Goal: Task Accomplishment & Management: Manage account settings

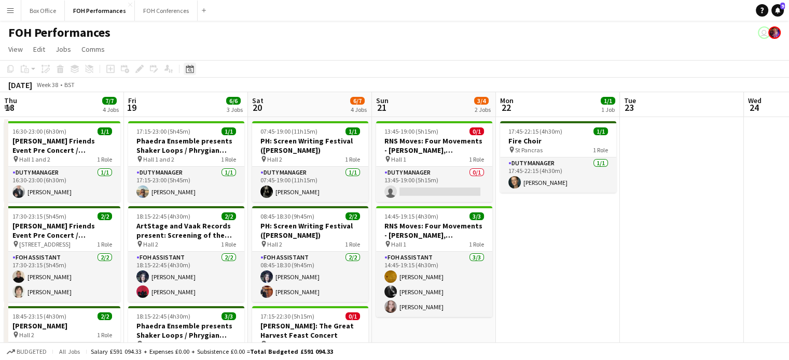
click at [190, 69] on icon at bounding box center [190, 70] width 4 height 4
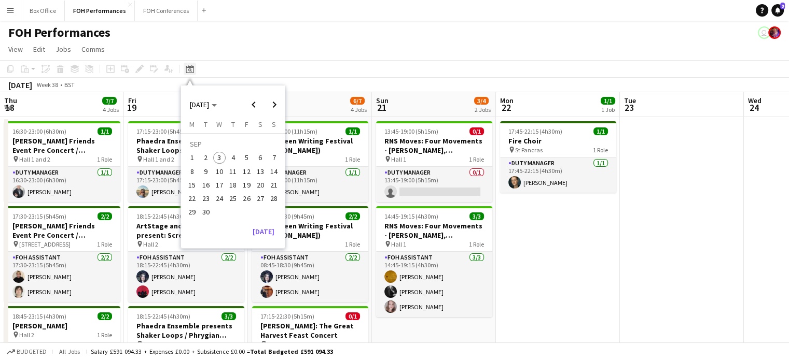
scroll to position [0, 371]
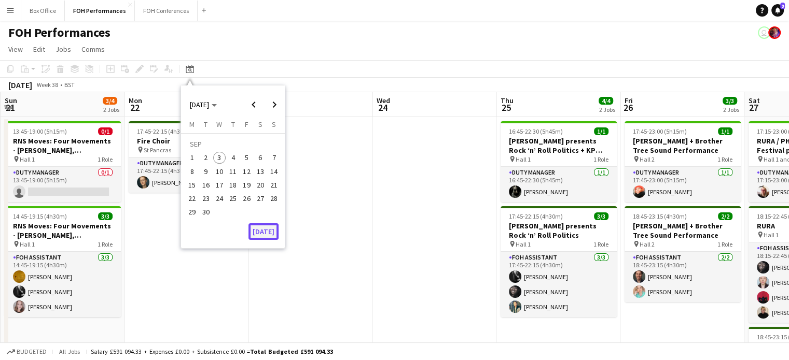
click at [261, 232] on button "[DATE]" at bounding box center [263, 232] width 30 height 17
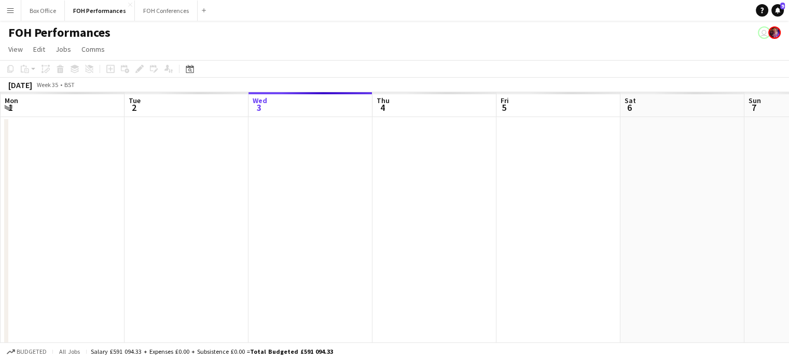
scroll to position [0, 357]
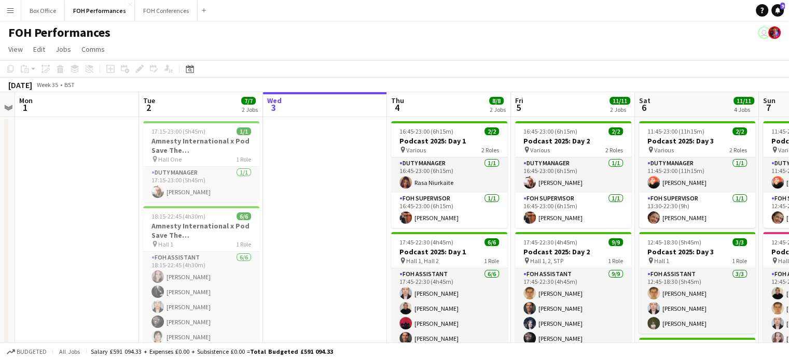
click at [48, 211] on app-date-cell at bounding box center [77, 350] width 124 height 467
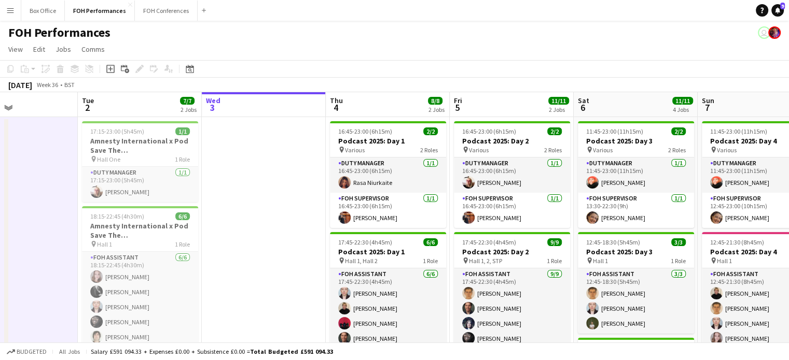
scroll to position [0, 421]
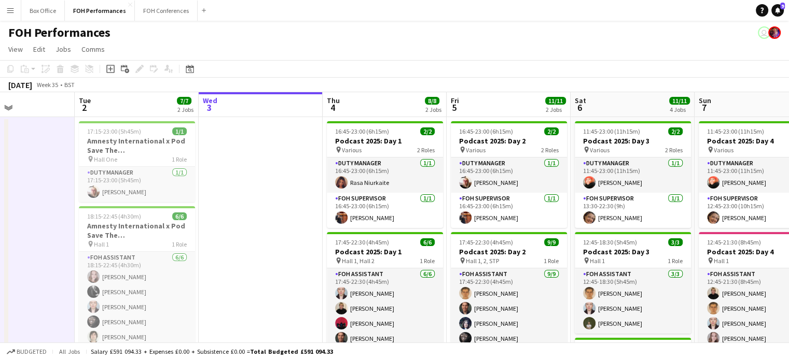
drag, startPoint x: 307, startPoint y: 177, endPoint x: 242, endPoint y: 177, distance: 64.8
click at [242, 177] on app-calendar-viewport "Fri 29 4/5 2 Jobs Sat 30 Sun 31 Mon 1 Tue 2 7/7 2 Jobs Wed 3 Thu 4 8/8 2 Jobs F…" at bounding box center [394, 338] width 789 height 492
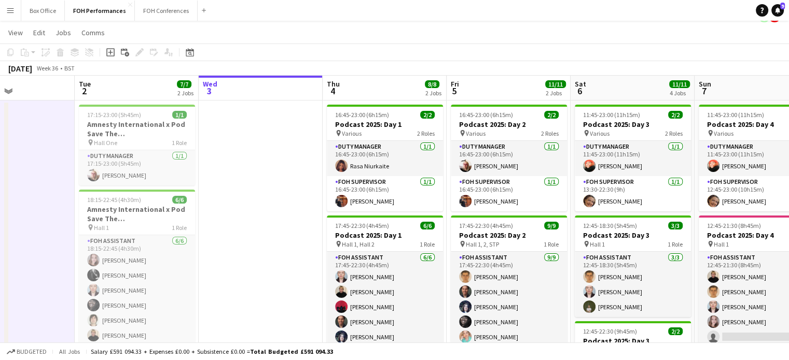
scroll to position [0, 0]
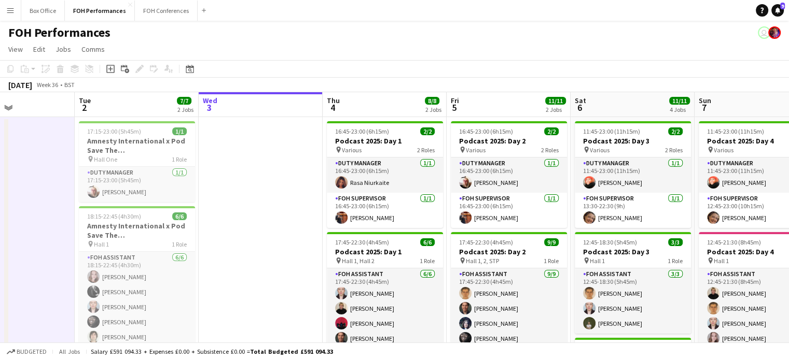
click at [283, 317] on app-date-cell at bounding box center [261, 350] width 124 height 467
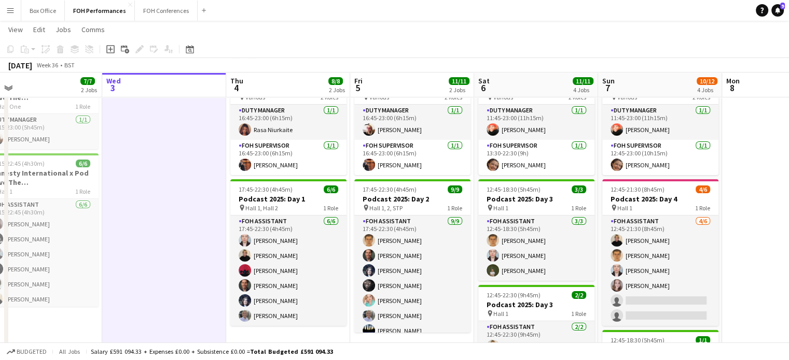
scroll to position [0, 288]
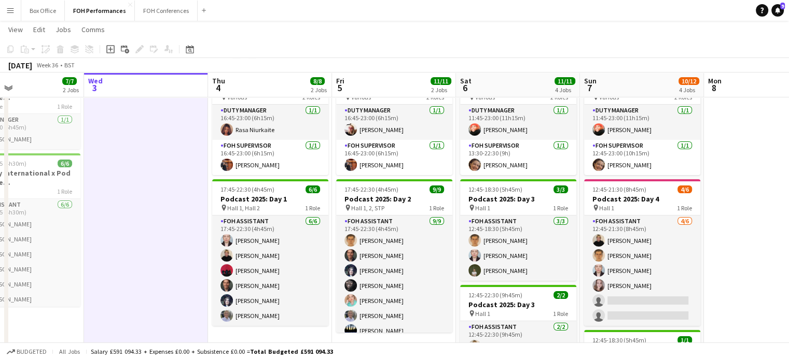
drag, startPoint x: 404, startPoint y: 84, endPoint x: 290, endPoint y: 88, distance: 114.1
click at [290, 88] on app-calendar-viewport "Sun 31 Mon 1 Tue 2 7/7 2 Jobs Wed 3 Thu 4 8/8 2 Jobs Fri 5 11/11 2 Jobs Sat 6 1…" at bounding box center [394, 260] width 789 height 543
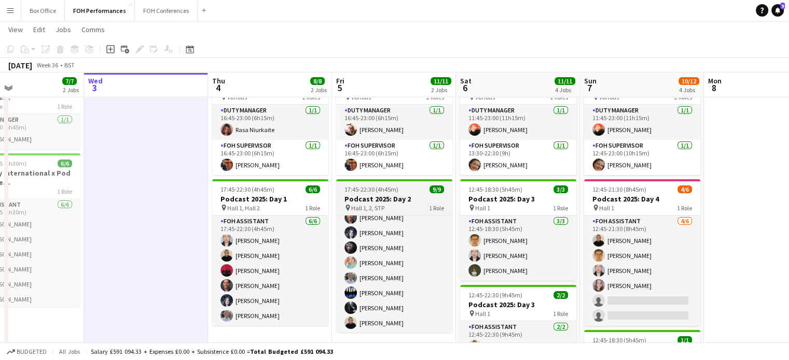
scroll to position [29, 0]
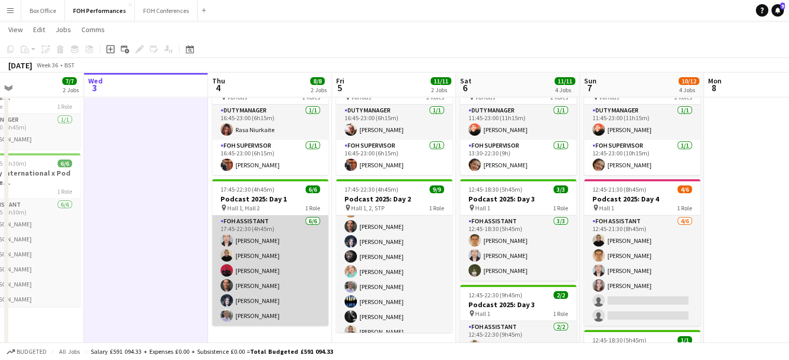
click at [295, 248] on app-card-role "FOH Assistant [DATE] 17:45-22:30 (4h45m) [PERSON_NAME] [PERSON_NAME] [PERSON_NA…" at bounding box center [270, 271] width 116 height 110
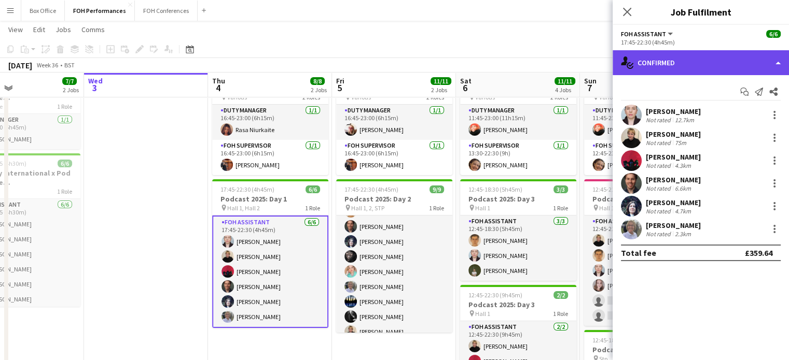
click at [760, 65] on div "single-neutral-actions-check-2 Confirmed" at bounding box center [700, 62] width 176 height 25
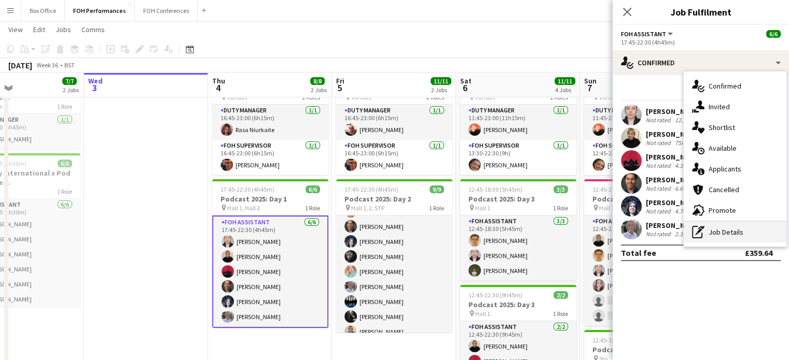
click at [720, 230] on div "pen-write Job Details" at bounding box center [734, 232] width 103 height 21
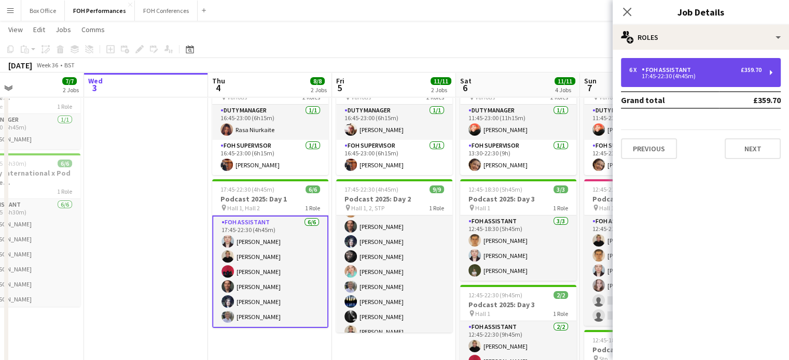
click at [705, 73] on div "6 x FOH Assistant £359.70" at bounding box center [695, 69] width 132 height 7
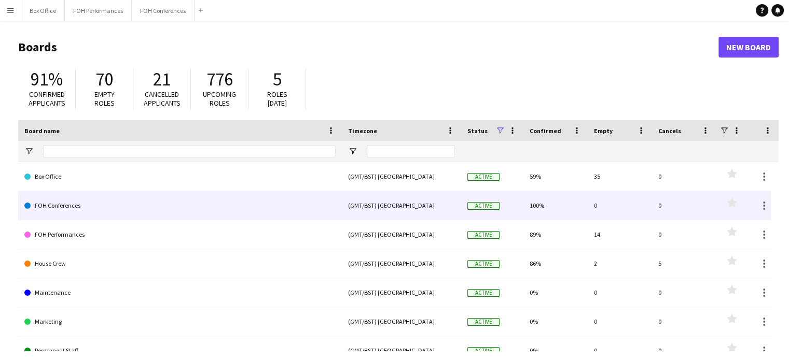
click at [72, 210] on link "FOH Conferences" at bounding box center [179, 205] width 311 height 29
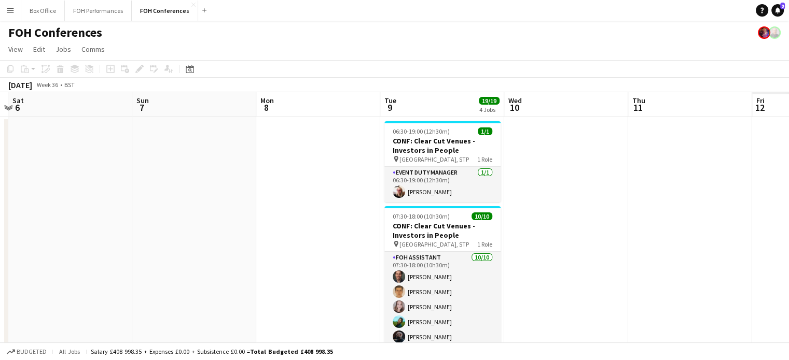
scroll to position [0, 296]
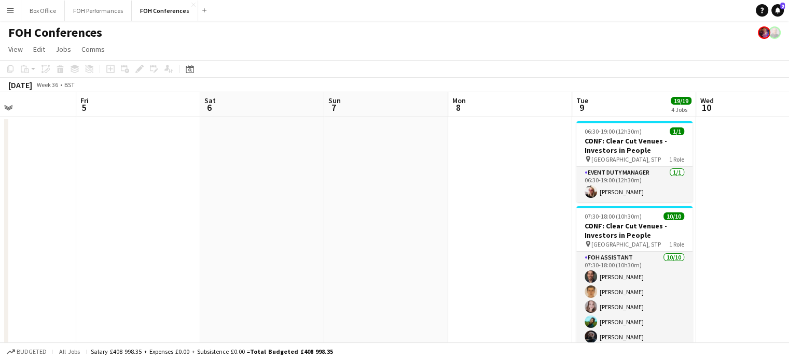
drag, startPoint x: 473, startPoint y: 109, endPoint x: 178, endPoint y: 116, distance: 295.7
click at [178, 116] on app-calendar-viewport "Tue 2 Wed 3 Thu 4 Fri 5 Sat 6 Sun 7 Mon 8 Tue 9 19/19 4 Jobs Wed 10 Thu 11 Fri …" at bounding box center [394, 358] width 789 height 533
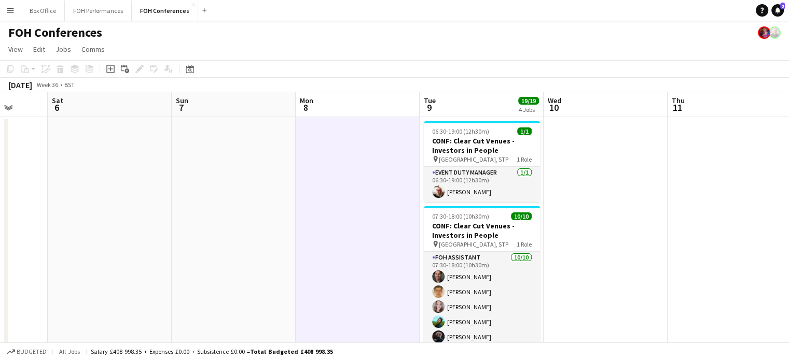
scroll to position [0, 478]
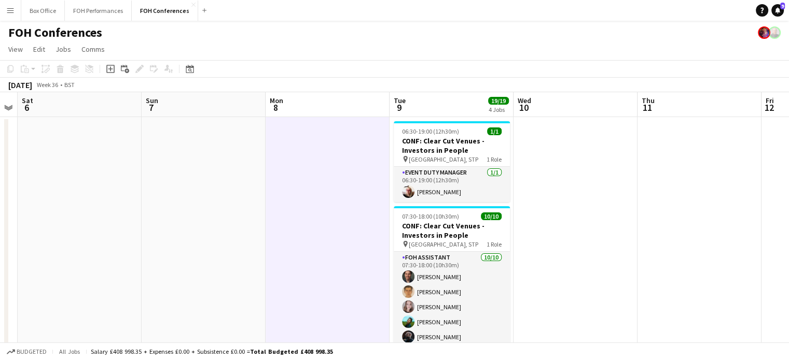
drag, startPoint x: 520, startPoint y: 101, endPoint x: 337, endPoint y: 100, distance: 182.5
click at [337, 100] on app-calendar-viewport "Tue 2 Wed 3 Thu 4 Fri 5 Sat 6 Sun 7 Mon 8 Tue 9 19/19 4 Jobs Wed 10 Thu 11 Fri …" at bounding box center [394, 358] width 789 height 533
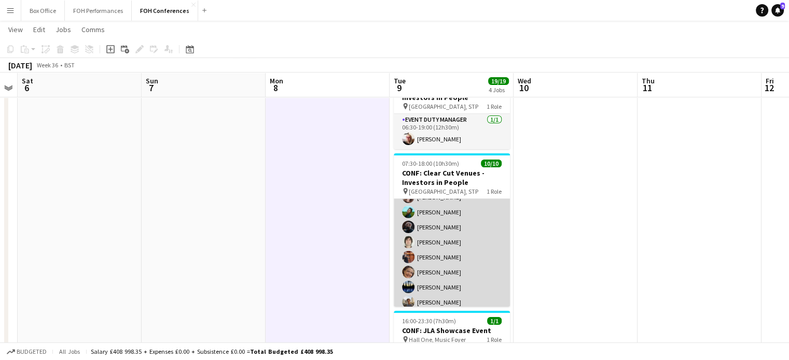
scroll to position [62, 0]
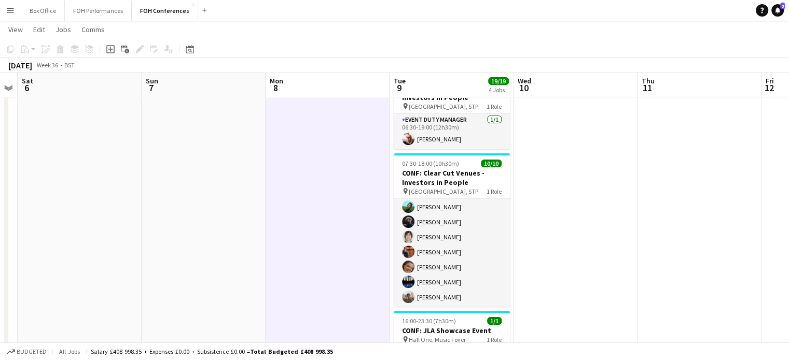
click at [602, 252] on app-date-cell at bounding box center [575, 318] width 124 height 508
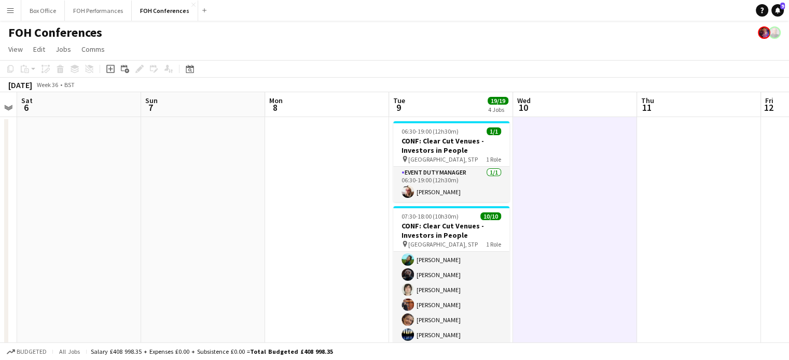
scroll to position [0, 347]
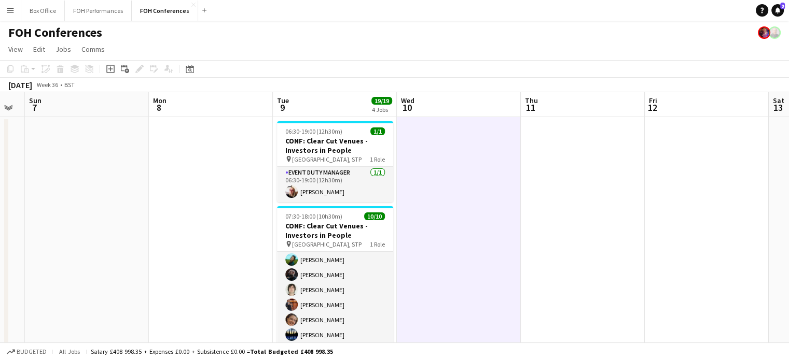
drag, startPoint x: 498, startPoint y: 104, endPoint x: 382, endPoint y: 103, distance: 116.2
click at [382, 103] on app-calendar-viewport "Thu 4 Fri 5 Sat 6 Sun 7 Mon 8 Tue 9 19/19 4 Jobs Wed 10 Thu 11 Fri 12 Sat 13 Su…" at bounding box center [394, 358] width 789 height 533
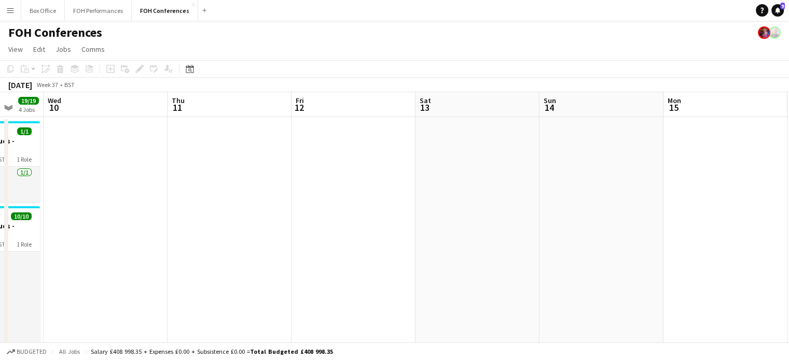
scroll to position [0, 460]
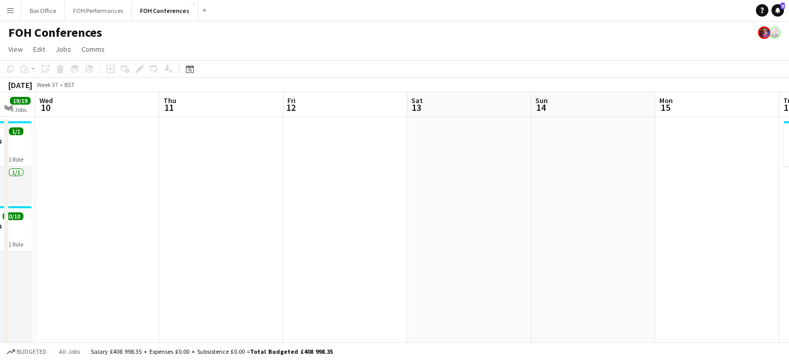
drag, startPoint x: 571, startPoint y: 105, endPoint x: 210, endPoint y: 124, distance: 361.4
click at [210, 124] on app-calendar-viewport "Sat 6 Sun 7 Mon 8 Tue 9 19/19 4 Jobs Wed 10 Thu 11 Fri 12 Sat 13 Sun 14 Mon 15 …" at bounding box center [394, 358] width 789 height 533
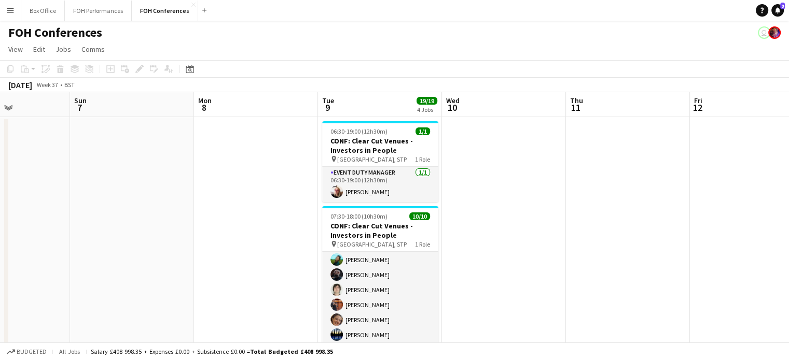
scroll to position [0, 298]
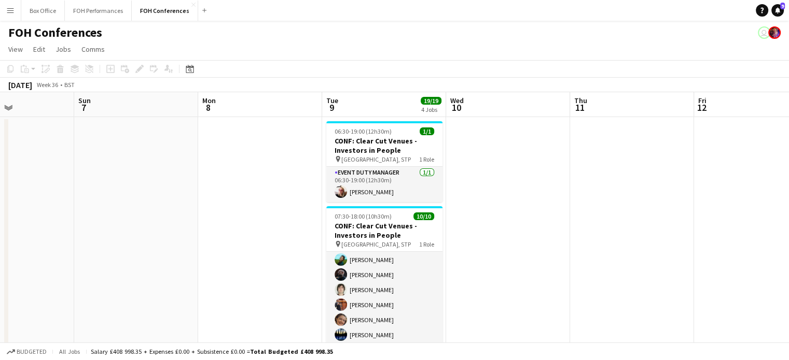
drag, startPoint x: 69, startPoint y: 103, endPoint x: 480, endPoint y: 134, distance: 411.9
click at [480, 134] on app-calendar-viewport "Thu 4 Fri 5 Sat 6 Sun 7 Mon 8 Tue 9 19/19 4 Jobs Wed 10 Thu 11 Fri 12 Sat 13 Su…" at bounding box center [394, 358] width 789 height 533
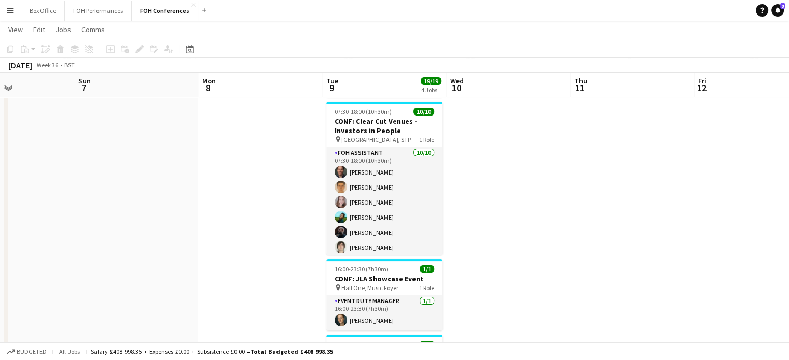
click at [743, 152] on app-date-cell at bounding box center [756, 266] width 124 height 508
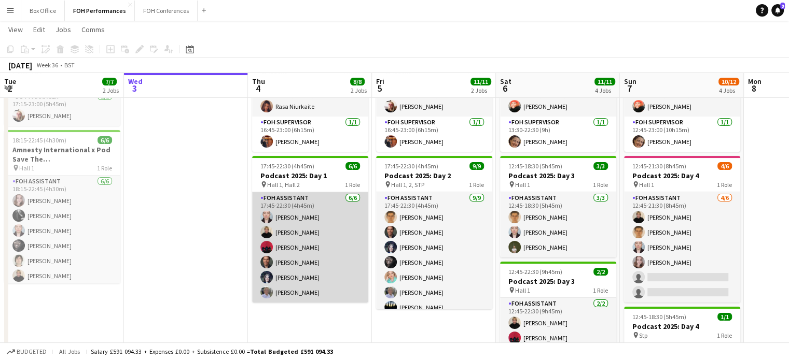
scroll to position [104, 0]
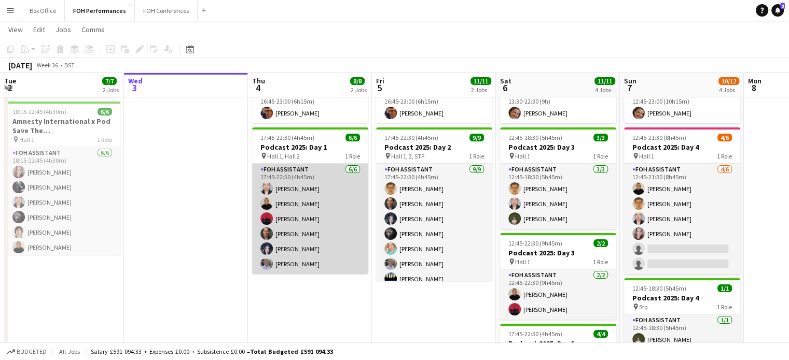
click at [327, 225] on app-card-role "FOH Assistant [DATE] 17:45-22:30 (4h45m) [PERSON_NAME] [PERSON_NAME] [PERSON_NA…" at bounding box center [310, 219] width 116 height 110
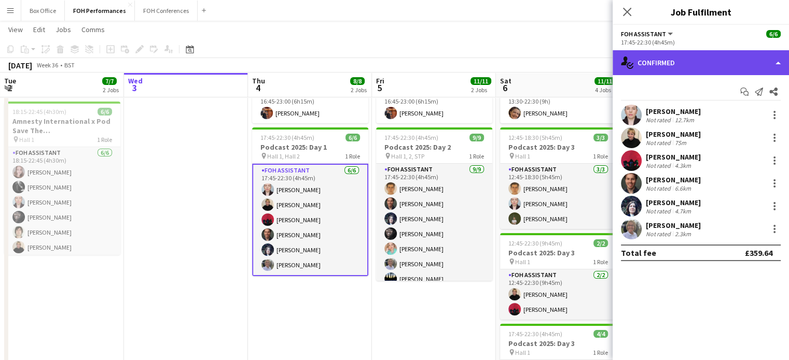
click at [726, 67] on div "single-neutral-actions-check-2 Confirmed" at bounding box center [700, 62] width 176 height 25
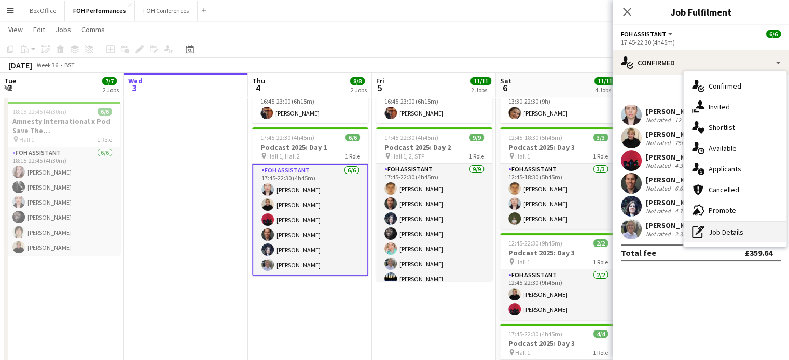
click at [723, 232] on div "pen-write Job Details" at bounding box center [734, 232] width 103 height 21
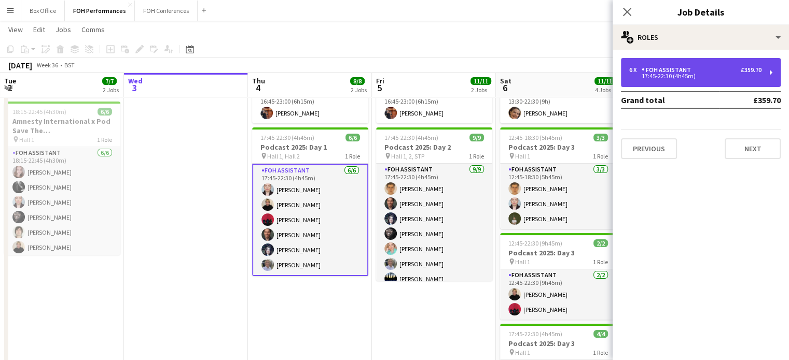
click at [703, 78] on div "17:45-22:30 (4h45m)" at bounding box center [695, 76] width 132 height 5
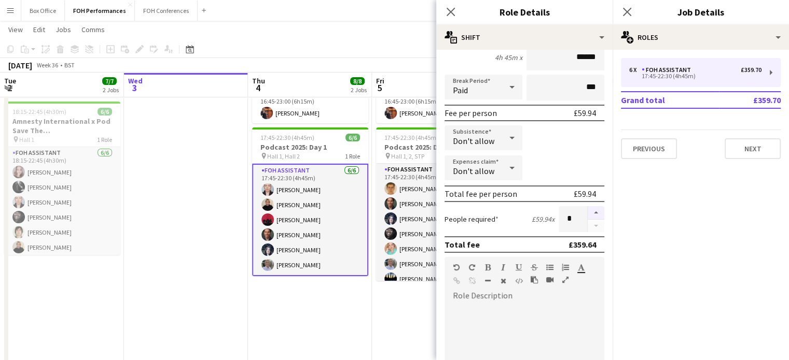
click at [588, 210] on button "button" at bounding box center [596, 212] width 17 height 13
type input "*"
click at [216, 200] on app-date-cell at bounding box center [186, 245] width 124 height 467
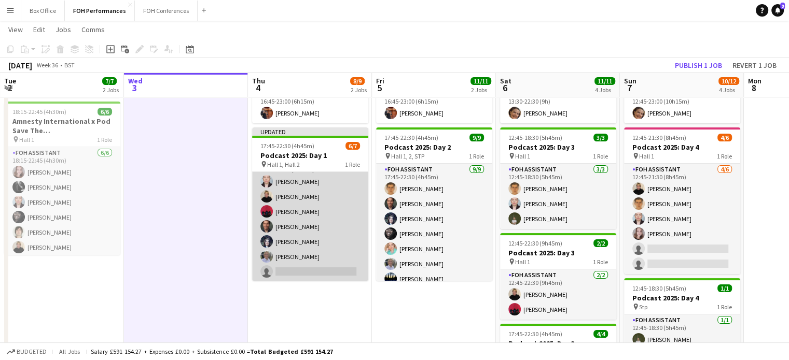
scroll to position [17, 0]
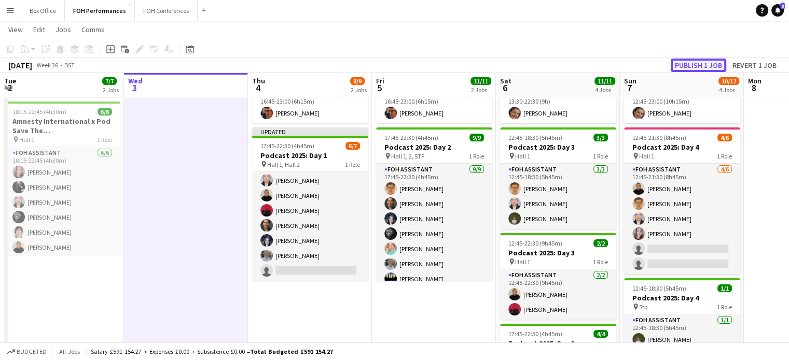
click at [697, 62] on button "Publish 1 job" at bounding box center [698, 65] width 55 height 13
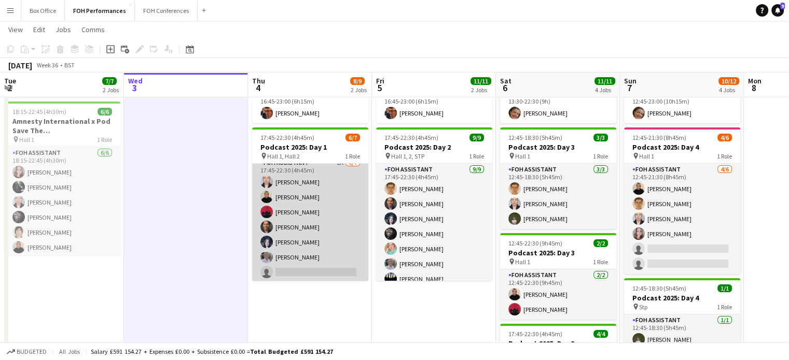
scroll to position [8, 0]
click at [303, 269] on app-card-role "FOH Assistant 2A 6/7 17:45-22:30 (4h45m) Pamela Sledzik Jojo Ruta Graeme Wilmot…" at bounding box center [310, 218] width 116 height 125
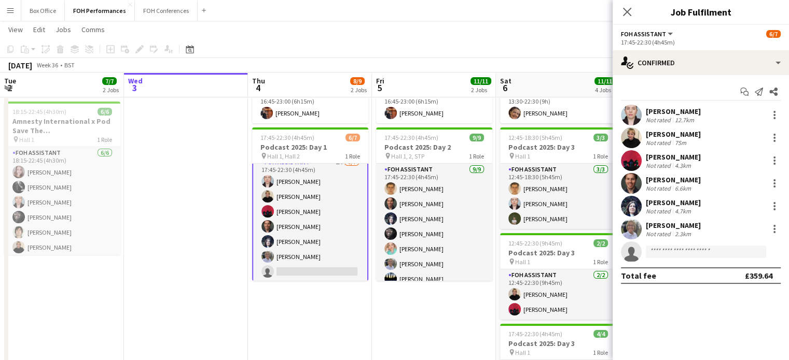
scroll to position [9, 0]
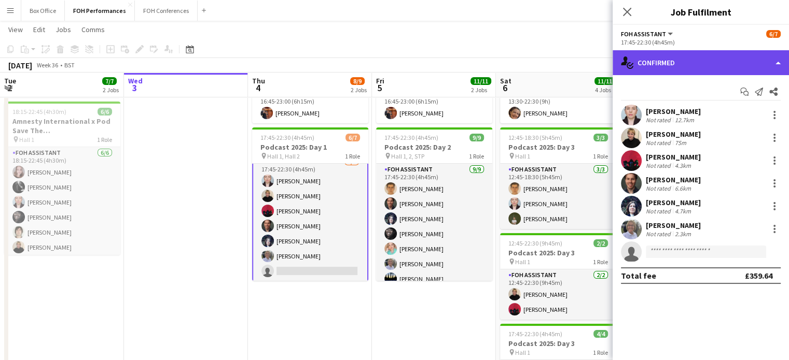
click at [715, 62] on div "single-neutral-actions-check-2 Confirmed" at bounding box center [700, 62] width 176 height 25
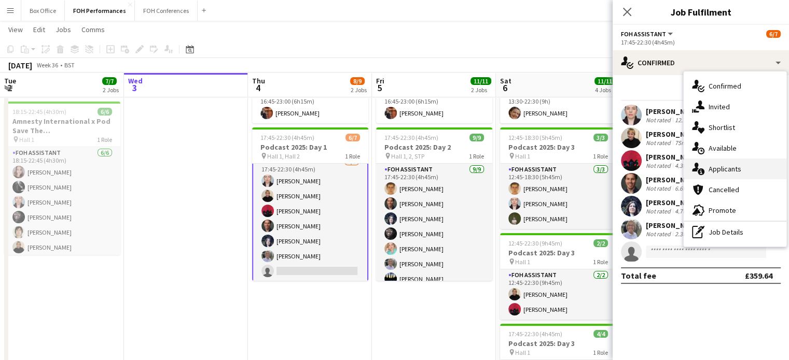
click at [731, 172] on span "Applicants" at bounding box center [724, 168] width 33 height 9
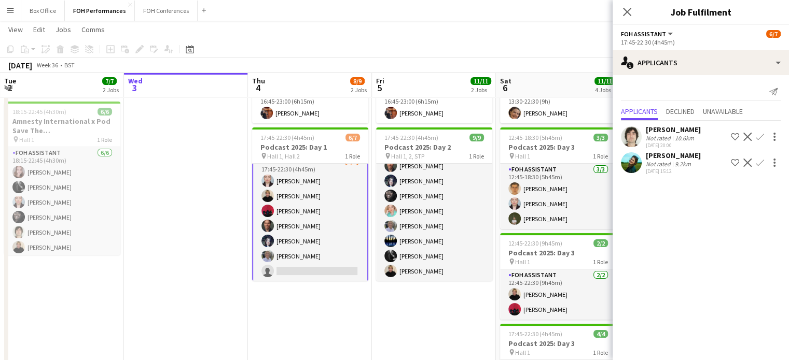
scroll to position [10, 0]
click at [212, 207] on app-date-cell at bounding box center [186, 245] width 124 height 467
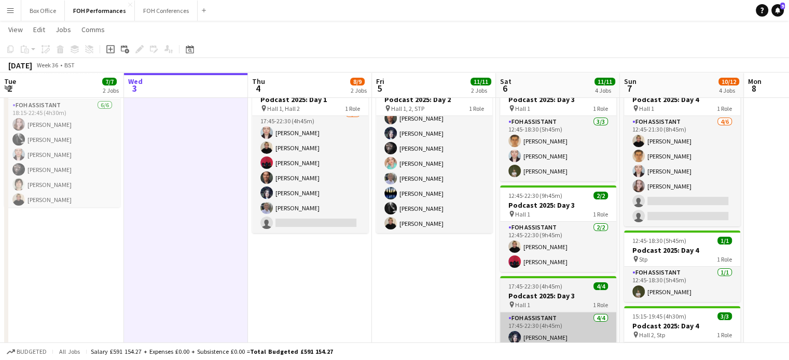
scroll to position [137, 0]
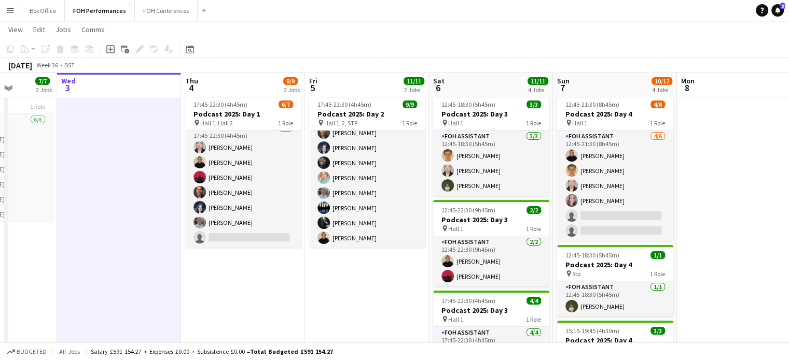
drag, startPoint x: 575, startPoint y: 84, endPoint x: 508, endPoint y: 90, distance: 67.7
click at [508, 90] on app-calendar-viewport "Sun 31 Mon 1 Tue 2 7/7 2 Jobs Wed 3 Thu 4 8/9 2 Jobs Fri 5 11/11 2 Jobs Sat 6 1…" at bounding box center [394, 175] width 789 height 543
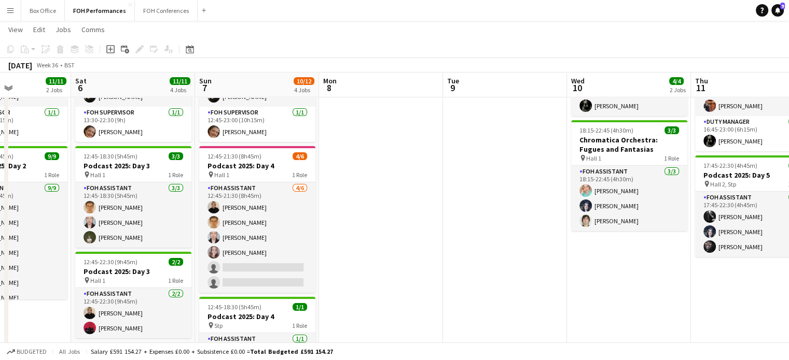
scroll to position [0, 330]
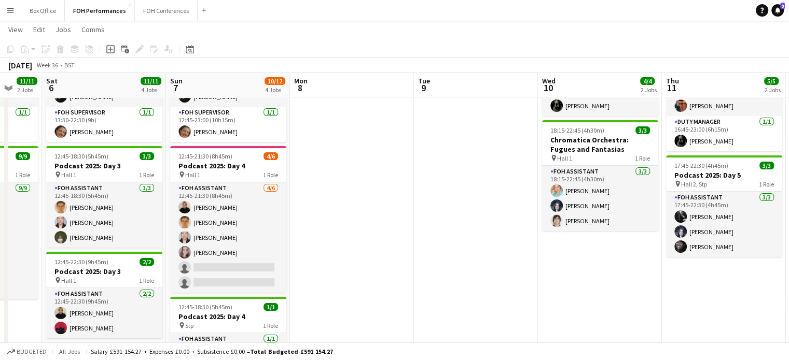
drag, startPoint x: 569, startPoint y: 90, endPoint x: 267, endPoint y: 110, distance: 303.0
click at [267, 110] on app-calendar-viewport "Wed 3 Thu 4 8/9 2 Jobs Fri 5 11/11 2 Jobs Sat 6 11/11 4 Jobs Sun 7 10/12 4 Jobs…" at bounding box center [394, 226] width 789 height 543
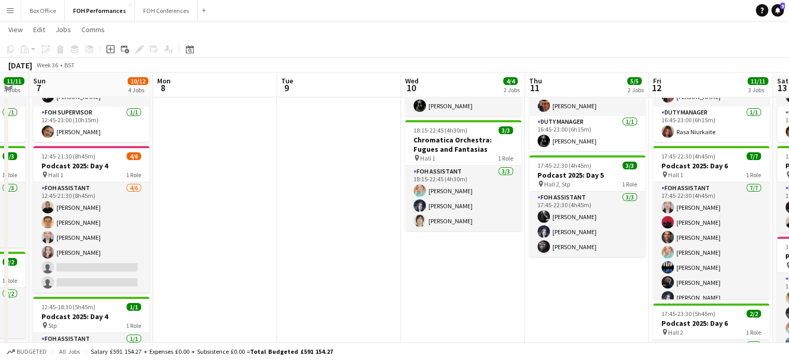
drag, startPoint x: 521, startPoint y: 89, endPoint x: 384, endPoint y: 93, distance: 137.0
click at [384, 93] on app-calendar-viewport "Wed 3 Thu 4 8/9 2 Jobs Fri 5 11/11 2 Jobs Sat 6 11/11 4 Jobs Sun 7 10/12 4 Jobs…" at bounding box center [394, 226] width 789 height 543
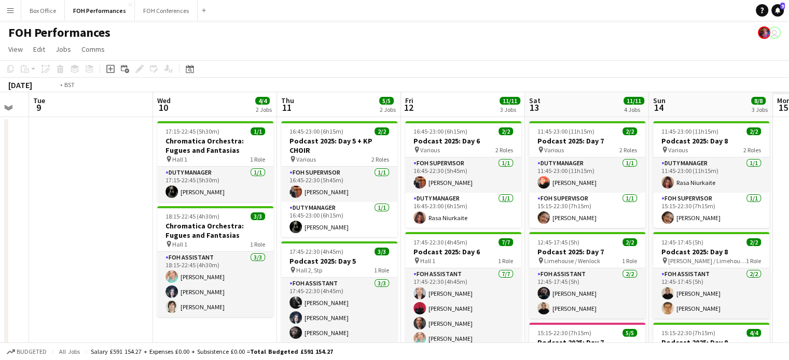
scroll to position [0, 412]
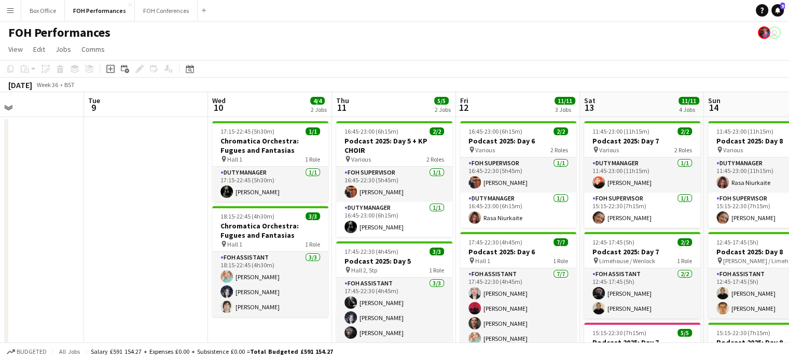
drag, startPoint x: 471, startPoint y: 109, endPoint x: 278, endPoint y: 108, distance: 192.9
click at [278, 108] on app-calendar-viewport "Fri 5 11/11 2 Jobs Sat 6 11/11 4 Jobs Sun 7 10/12 4 Jobs Mon 8 Tue 9 Wed 10 4/4…" at bounding box center [394, 338] width 789 height 492
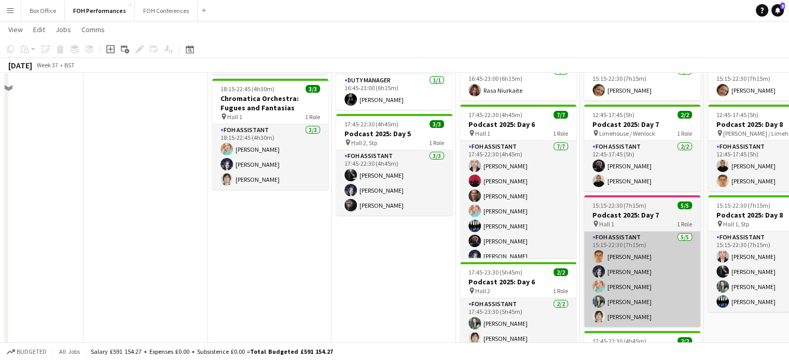
scroll to position [85, 0]
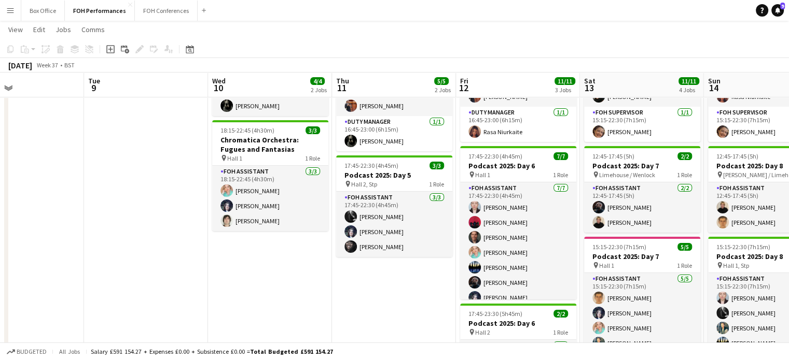
drag, startPoint x: 647, startPoint y: 88, endPoint x: 415, endPoint y: 94, distance: 232.4
click at [415, 94] on app-calendar-viewport "Fri 5 11/11 2 Jobs Sat 6 11/11 4 Jobs Sun 7 10/12 4 Jobs Mon 8 Tue 9 Wed 10 4/4…" at bounding box center [394, 226] width 789 height 543
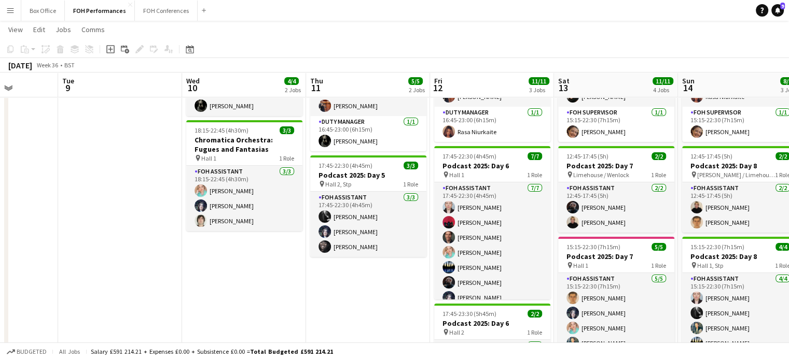
scroll to position [0, 309]
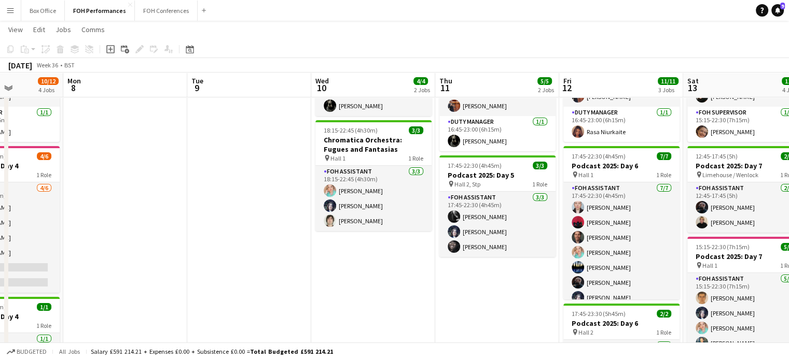
drag, startPoint x: 104, startPoint y: 88, endPoint x: 440, endPoint y: 103, distance: 336.4
click at [440, 103] on app-calendar-viewport "Fri 5 11/11 2 Jobs Sat 6 11/11 4 Jobs Sun 7 10/12 4 Jobs Mon 8 Tue 9 Wed 10 4/4…" at bounding box center [394, 226] width 789 height 543
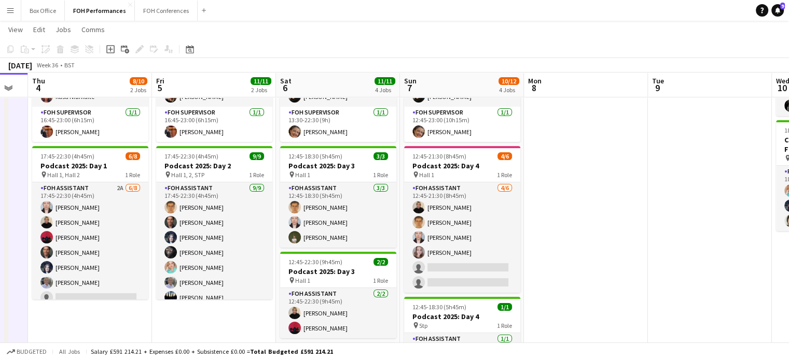
scroll to position [0, 254]
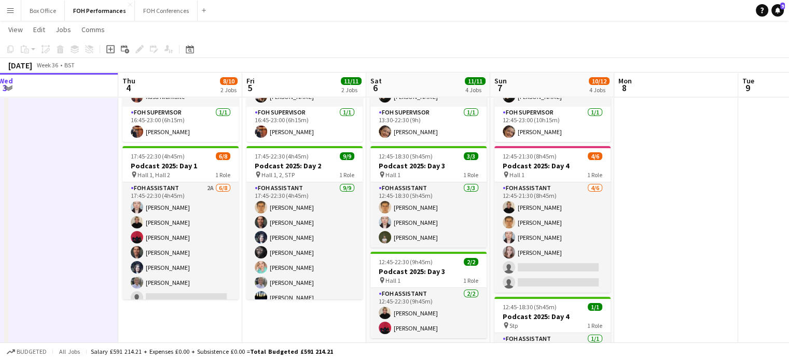
drag, startPoint x: 116, startPoint y: 82, endPoint x: 667, endPoint y: 131, distance: 552.8
click at [667, 131] on app-calendar-viewport "Mon 1 Tue 2 7/7 2 Jobs Wed 3 Thu 4 8/10 2 Jobs Fri 5 11/11 2 Jobs Sat 6 11/11 4…" at bounding box center [394, 226] width 789 height 543
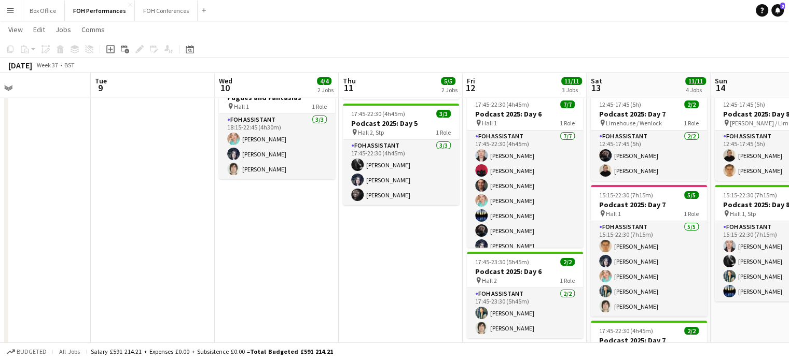
scroll to position [0, 417]
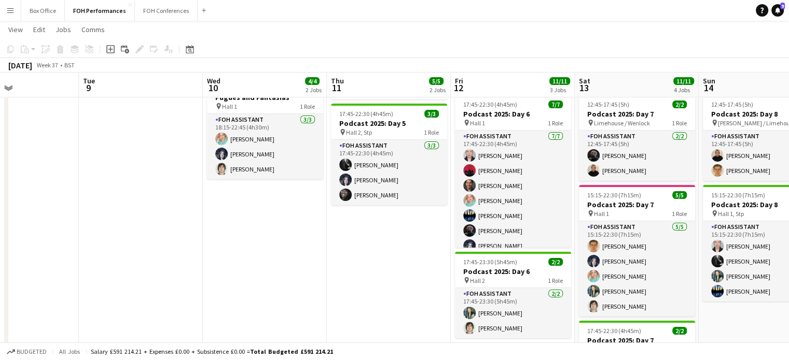
drag, startPoint x: 681, startPoint y: 85, endPoint x: 23, endPoint y: 118, distance: 659.4
click at [23, 118] on app-calendar-viewport "Fri 5 11/11 2 Jobs Sat 6 11/11 4 Jobs Sun 7 10/12 4 Jobs Mon 8 Tue 9 Wed 10 4/4…" at bounding box center [394, 175] width 789 height 543
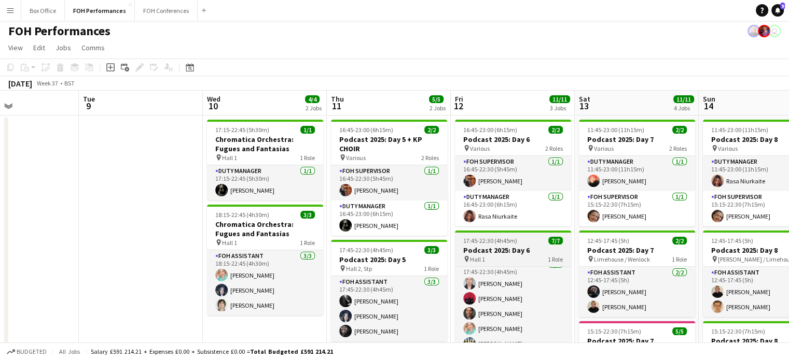
scroll to position [0, 0]
